Goal: Information Seeking & Learning: Understand process/instructions

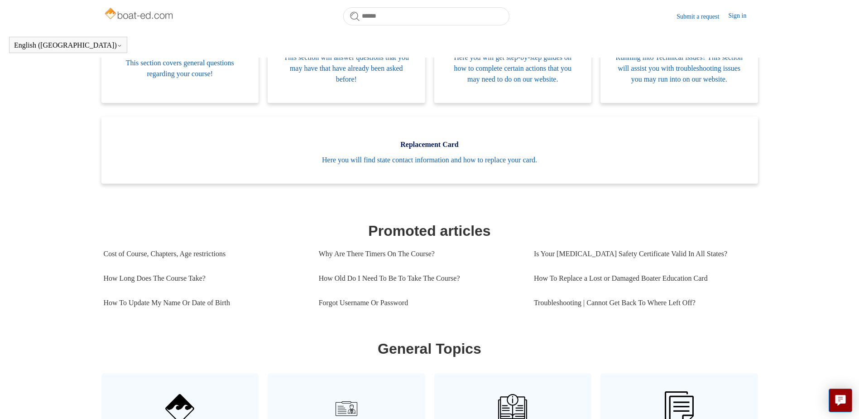
scroll to position [292, 0]
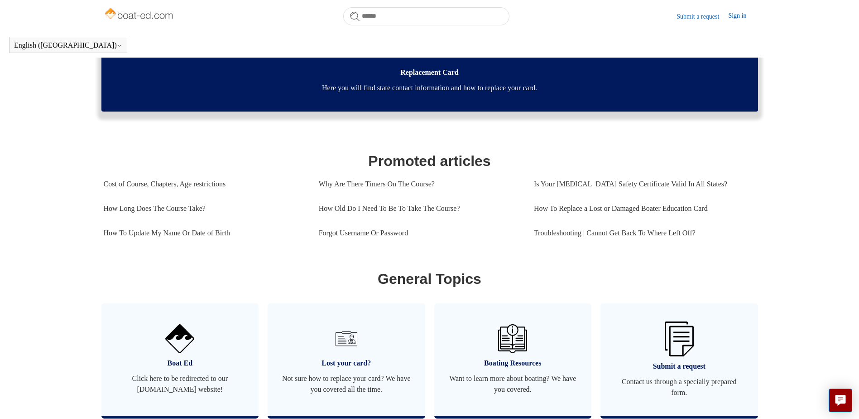
click at [376, 93] on span "Here you will find state contact information and how to replace your card." at bounding box center [430, 87] width 630 height 11
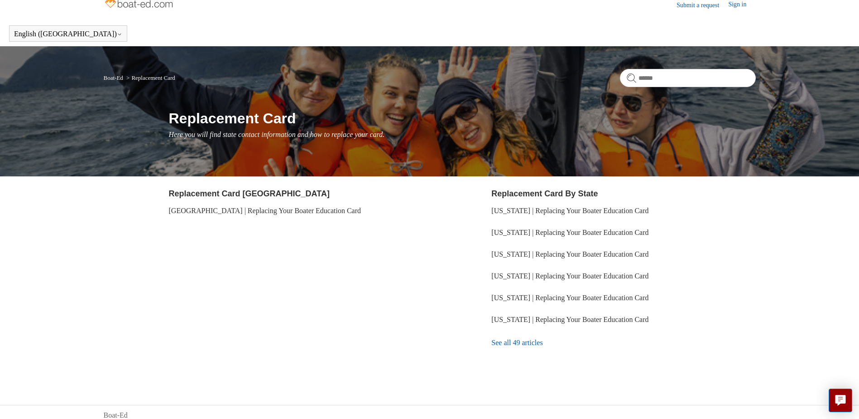
scroll to position [18, 0]
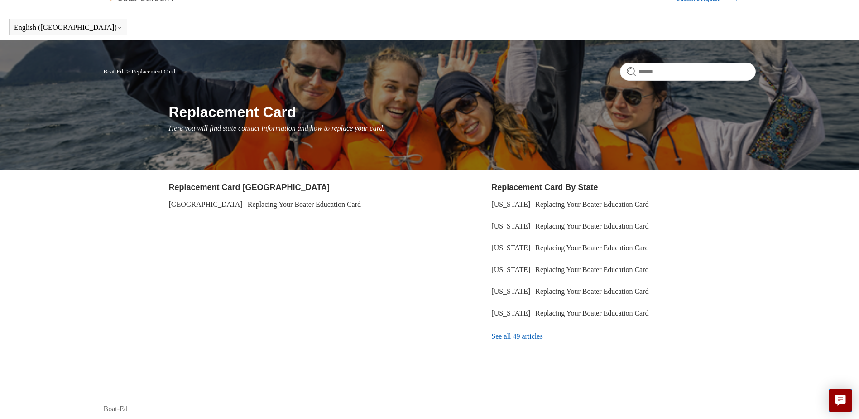
click at [521, 330] on link "See all 49 articles" at bounding box center [624, 336] width 264 height 24
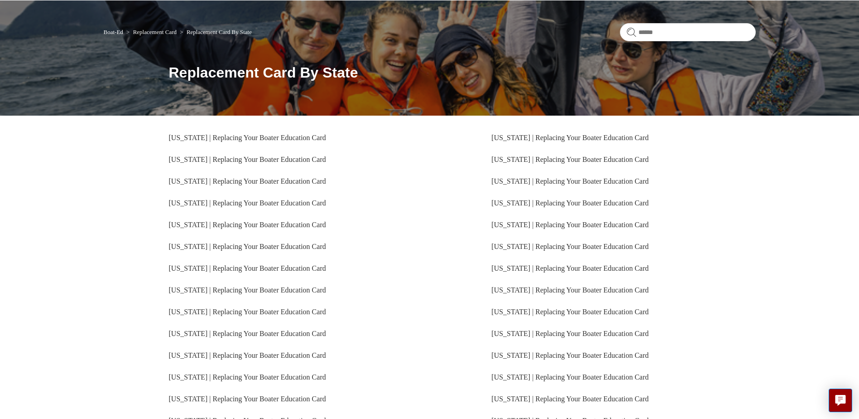
scroll to position [171, 0]
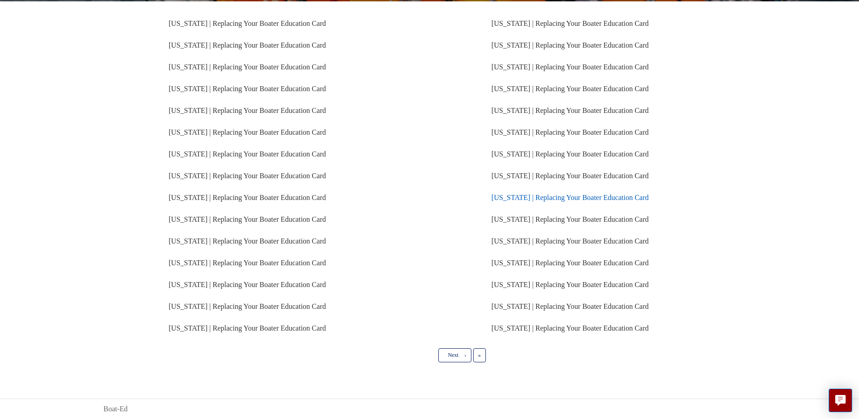
click at [549, 200] on link "North Carolina | Replacing Your Boater Education Card" at bounding box center [570, 197] width 157 height 8
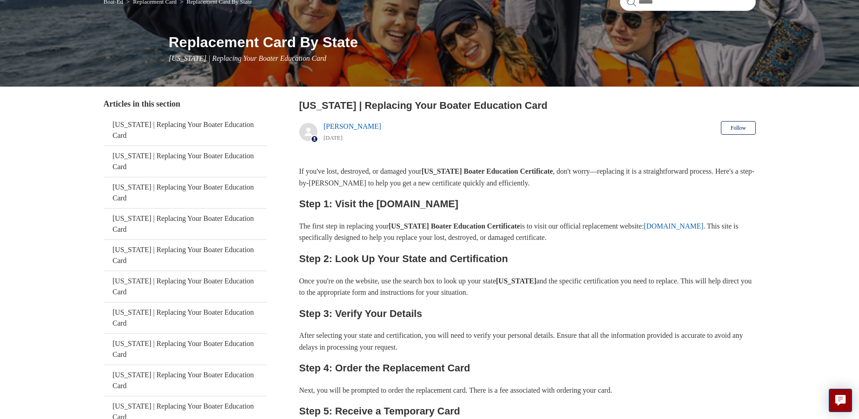
scroll to position [136, 0]
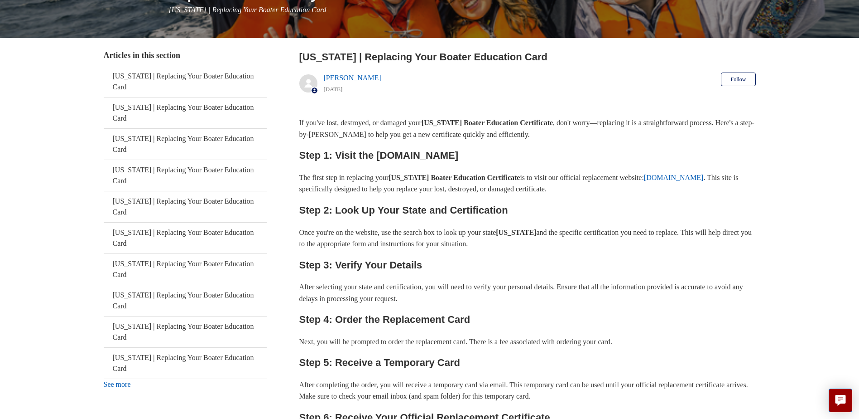
click at [644, 181] on link "ilostmycard.com" at bounding box center [674, 178] width 60 height 8
